Goal: Information Seeking & Learning: Learn about a topic

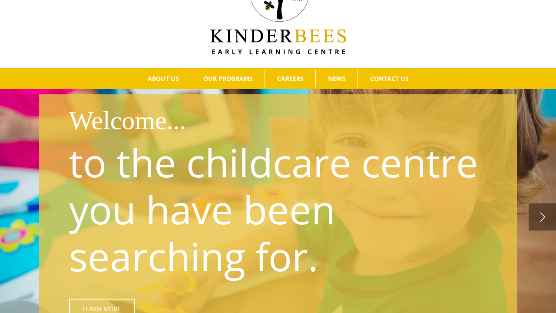
scroll to position [54, 0]
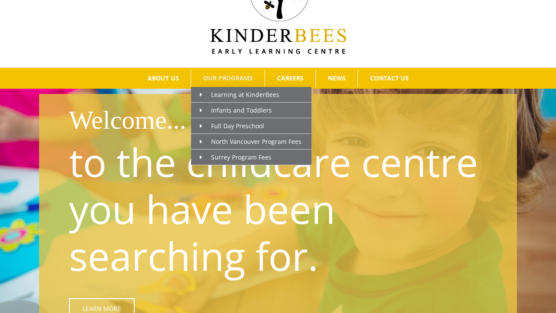
click at [226, 75] on span "OUR PROGRAMS" at bounding box center [228, 78] width 50 height 6
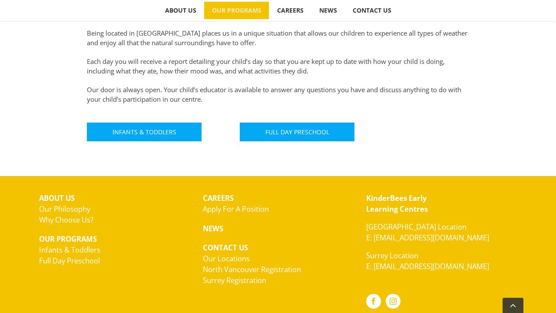
scroll to position [543, 0]
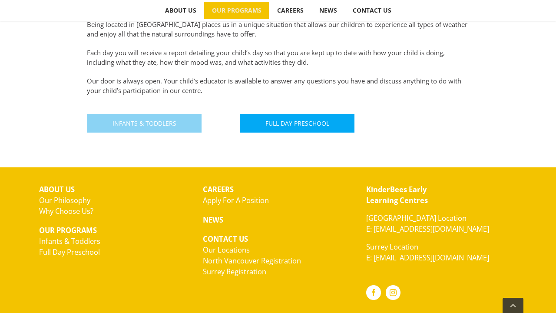
click at [174, 123] on link "Infants & Toddlers" at bounding box center [144, 123] width 115 height 19
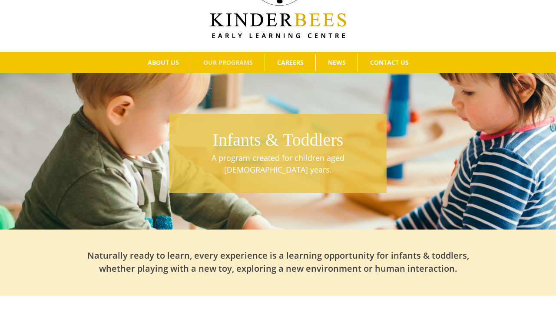
scroll to position [69, 0]
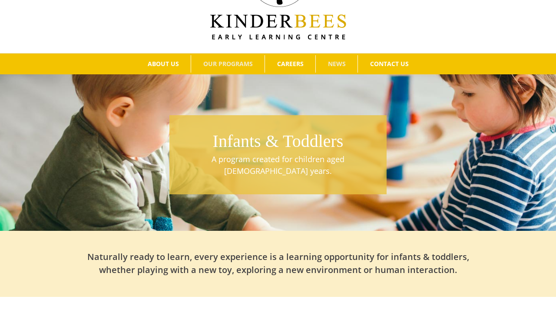
click at [333, 61] on span "NEWS" at bounding box center [337, 64] width 18 height 6
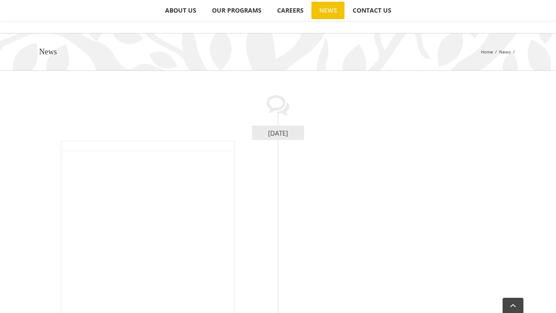
scroll to position [99, 0]
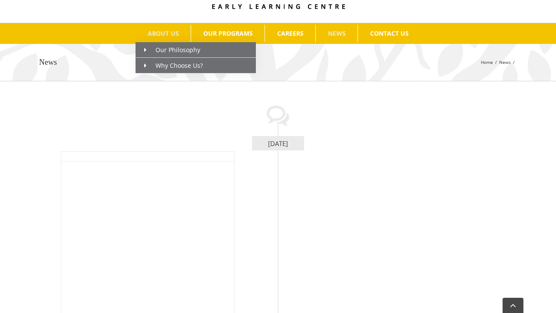
click at [161, 30] on span "ABOUT US" at bounding box center [163, 33] width 31 height 6
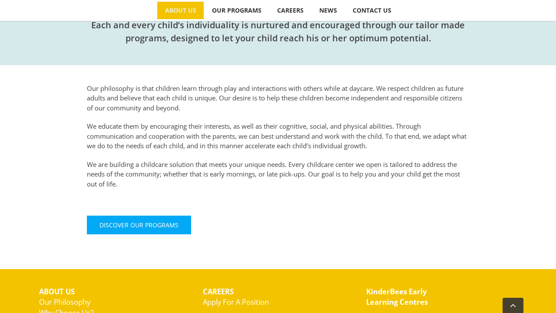
scroll to position [289, 0]
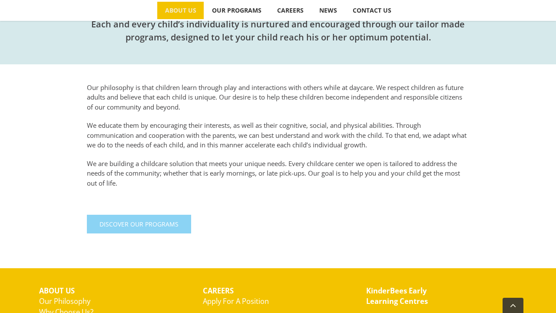
click at [161, 220] on span "Discover Our Programs" at bounding box center [138, 223] width 79 height 7
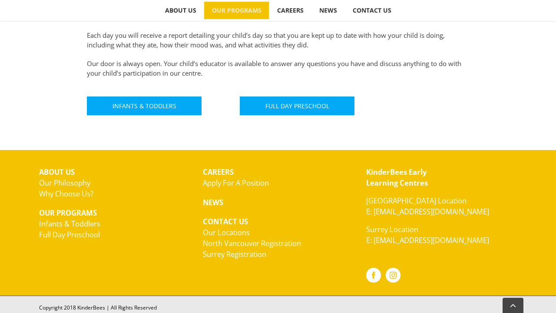
scroll to position [560, 0]
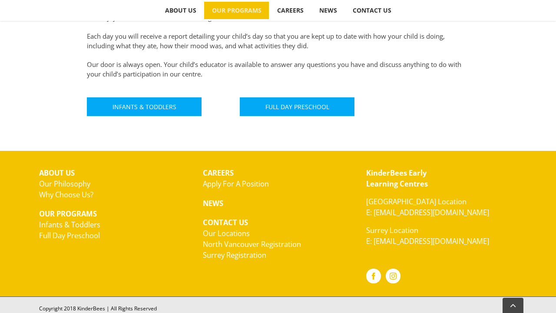
click at [389, 237] on link "E: [EMAIL_ADDRESS][DOMAIN_NAME]" at bounding box center [427, 241] width 123 height 10
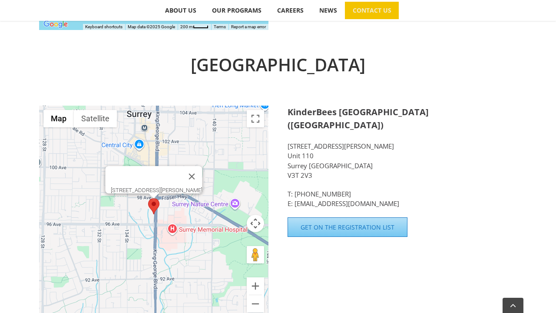
scroll to position [563, 0]
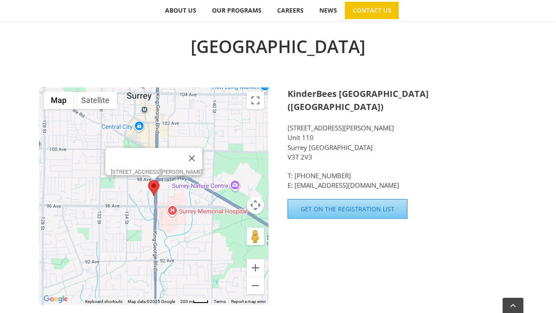
drag, startPoint x: 287, startPoint y: 115, endPoint x: 337, endPoint y: 143, distance: 57.6
click at [337, 143] on p "9675 King George Boulevard Unit 110 Surrey BC V3T 2V3" at bounding box center [401, 142] width 229 height 39
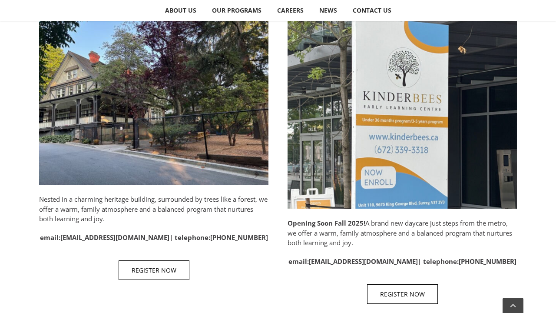
scroll to position [458, 0]
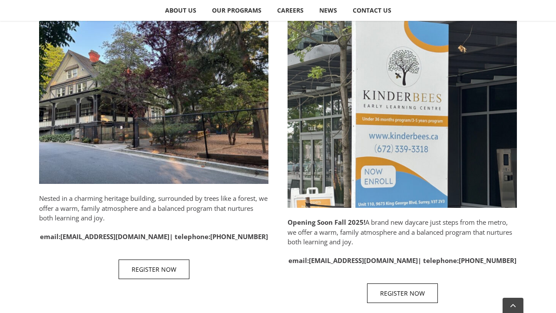
click at [394, 106] on img "Surrey" at bounding box center [401, 110] width 229 height 196
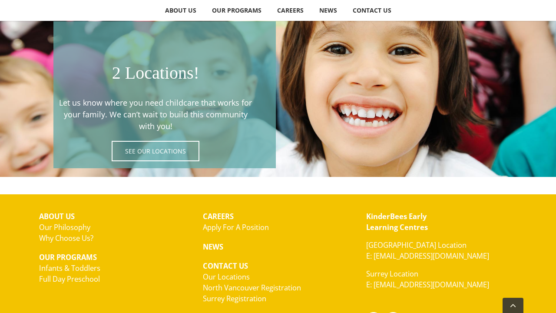
scroll to position [1494, 0]
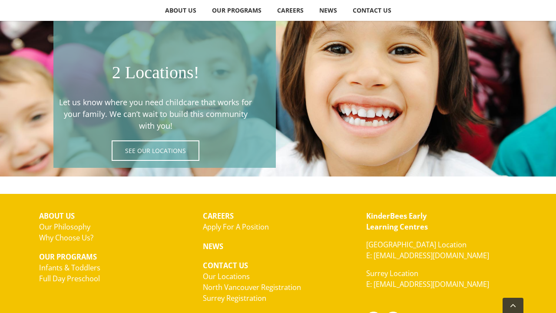
click at [162, 144] on span at bounding box center [164, 94] width 222 height 147
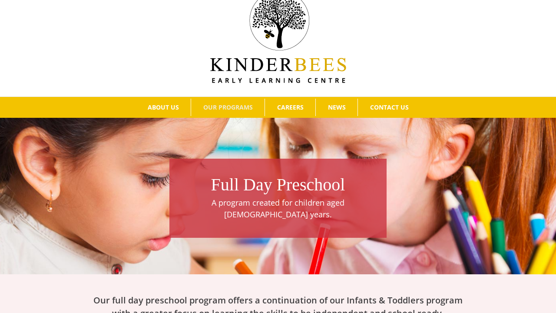
scroll to position [18, 0]
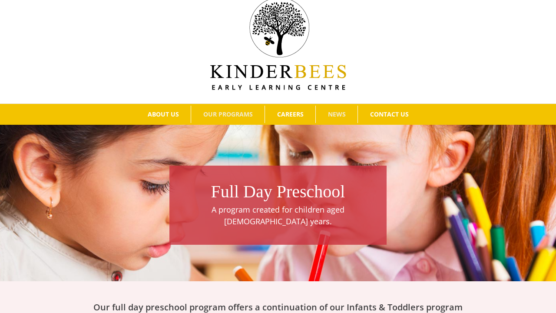
click at [336, 112] on span "NEWS" at bounding box center [337, 114] width 18 height 6
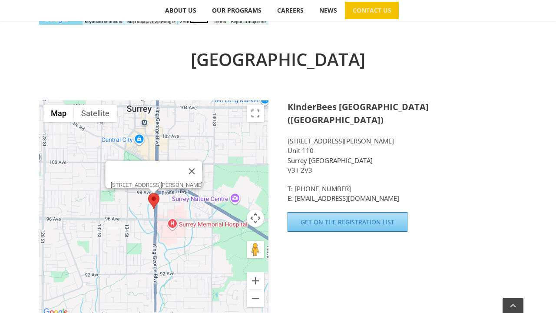
scroll to position [557, 0]
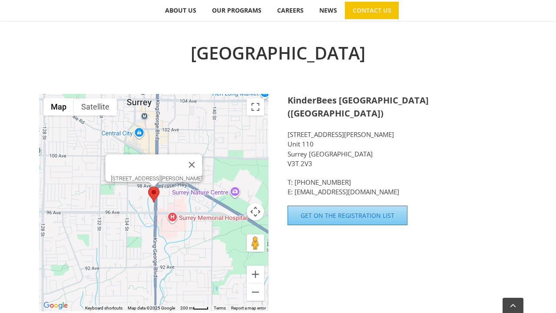
click at [148, 186] on area at bounding box center [148, 186] width 0 height 0
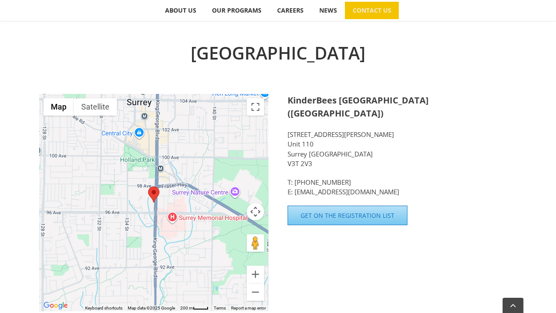
click at [148, 186] on area at bounding box center [148, 186] width 0 height 0
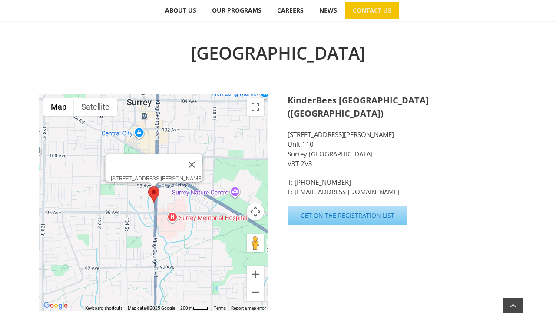
click at [156, 175] on div "9675 King George Blvd, Surrey, BC V3T 2V3" at bounding box center [157, 178] width 92 height 7
click at [387, 240] on div "Surrey ← Move left → Move right ↑ Move up ↓ Move down + Zoom in - Zoom out Home…" at bounding box center [278, 180] width 478 height 280
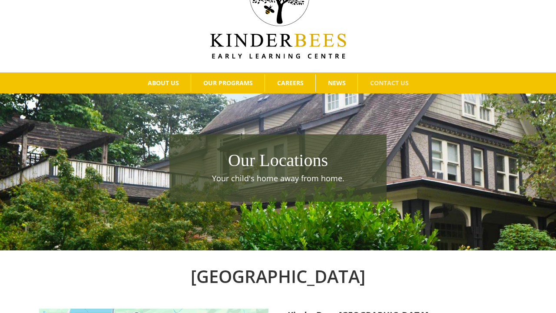
scroll to position [28, 0]
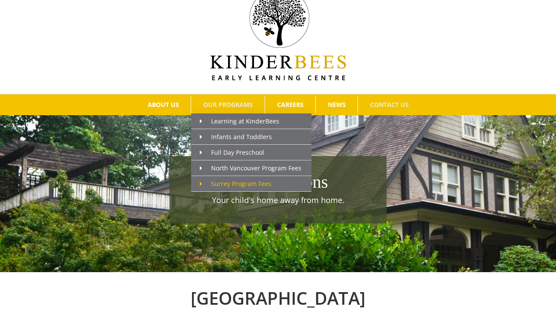
click at [242, 179] on span "Surrey Program Fees" at bounding box center [236, 183] width 72 height 8
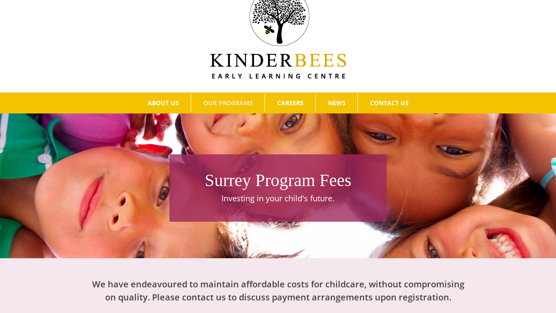
scroll to position [21, 0]
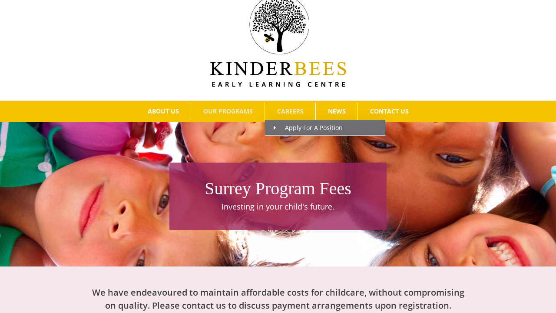
click at [292, 108] on span "CAREERS" at bounding box center [290, 111] width 26 height 6
